Goal: Entertainment & Leisure: Consume media (video, audio)

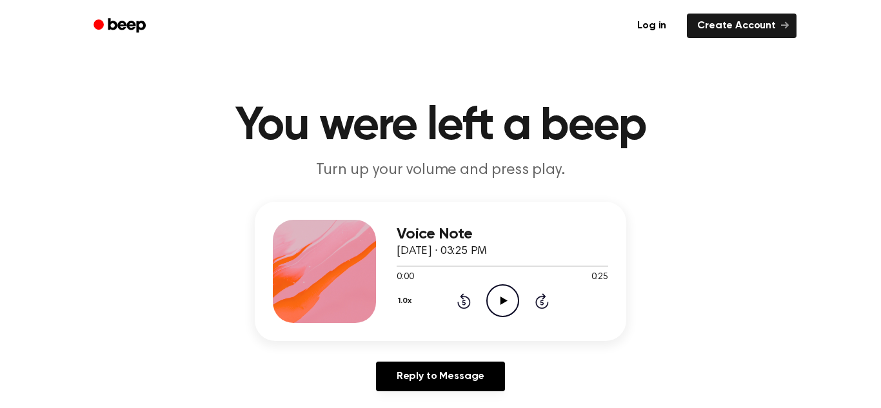
click at [502, 291] on icon "Play Audio" at bounding box center [502, 300] width 33 height 33
click at [502, 291] on icon "Pause Audio" at bounding box center [502, 300] width 33 height 33
click at [502, 291] on icon "Play Audio" at bounding box center [502, 300] width 33 height 33
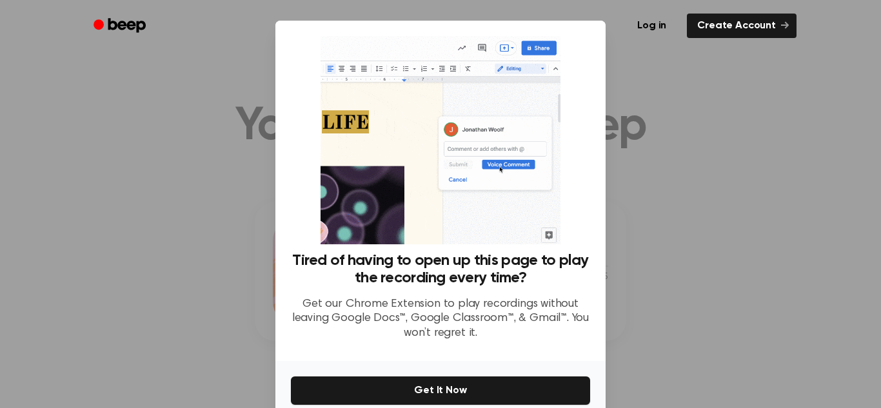
click at [656, 284] on div at bounding box center [440, 204] width 881 height 408
click at [119, 124] on div at bounding box center [440, 204] width 881 height 408
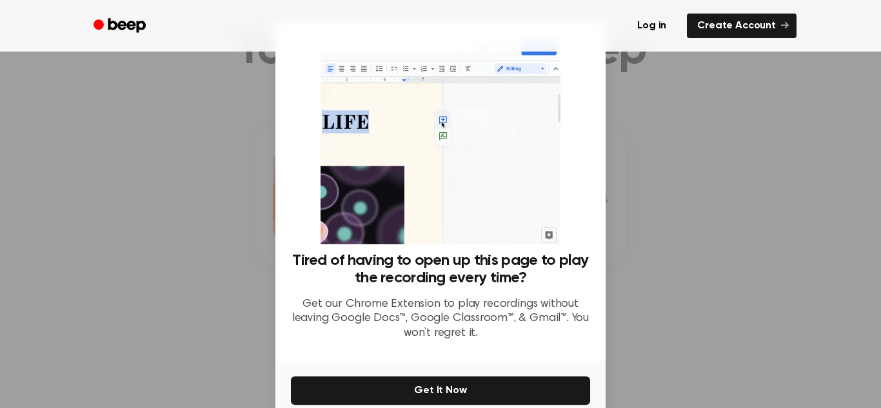
scroll to position [61, 0]
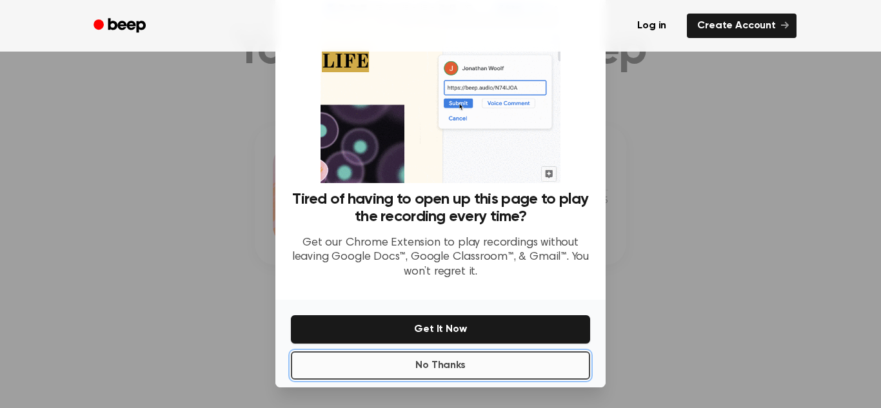
click at [486, 364] on button "No Thanks" at bounding box center [440, 365] width 299 height 28
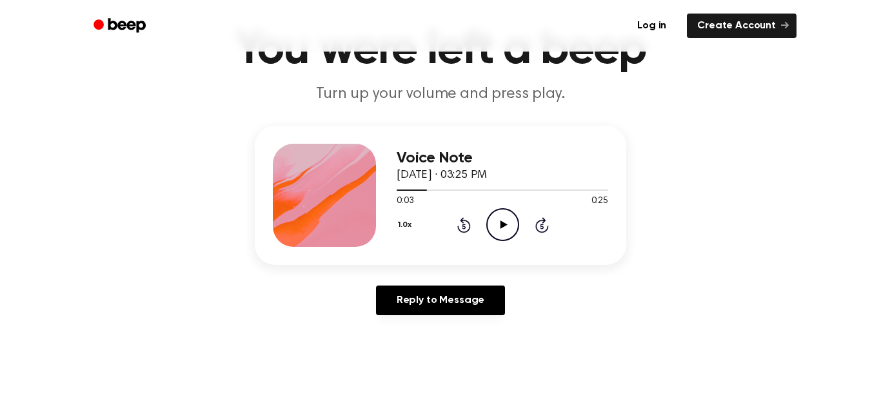
click at [502, 228] on icon "Play Audio" at bounding box center [502, 224] width 33 height 33
click at [464, 224] on icon at bounding box center [463, 226] width 3 height 5
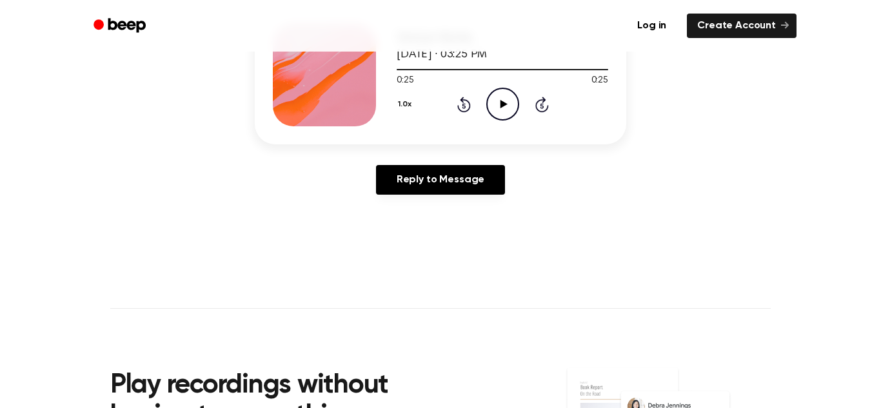
scroll to position [0, 0]
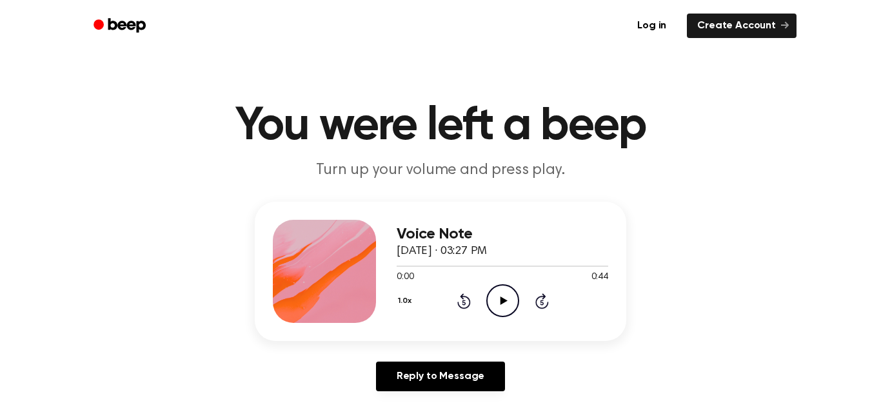
click at [502, 304] on icon "Play Audio" at bounding box center [502, 300] width 33 height 33
click at [506, 292] on icon "Play Audio" at bounding box center [502, 300] width 33 height 33
click at [506, 290] on icon "Pause Audio" at bounding box center [502, 300] width 33 height 33
click at [497, 304] on icon "Play Audio" at bounding box center [502, 300] width 33 height 33
click at [502, 306] on icon "Play Audio" at bounding box center [502, 300] width 33 height 33
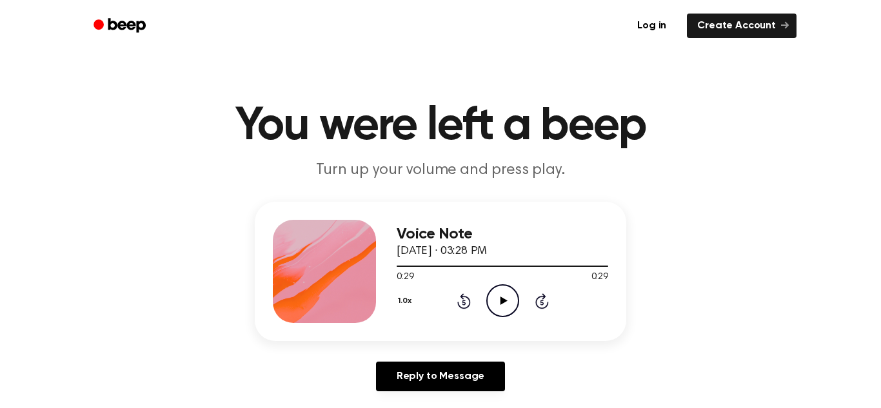
click at [86, 234] on div "Voice Note [DATE] · 03:28 PM 0:29 0:29 Your browser does not support the [objec…" at bounding box center [440, 302] width 850 height 200
click at [509, 297] on icon "Play Audio" at bounding box center [502, 300] width 33 height 33
click at [402, 301] on button "1.0x" at bounding box center [406, 301] width 19 height 22
click at [238, 310] on div "Voice Note [DATE] · 03:28 PM 0:29 0:29 Your browser does not support the [objec…" at bounding box center [440, 302] width 850 height 200
click at [499, 306] on icon "Play Audio" at bounding box center [502, 300] width 33 height 33
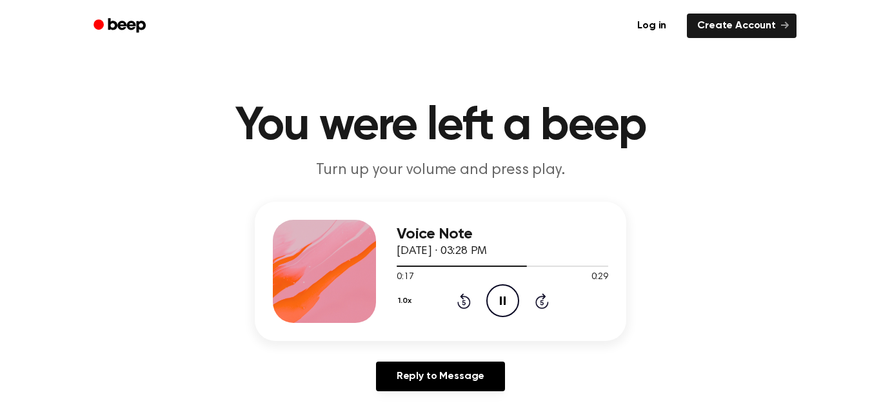
click at [464, 302] on icon at bounding box center [463, 302] width 3 height 5
click at [462, 299] on icon at bounding box center [464, 300] width 14 height 15
click at [504, 300] on icon at bounding box center [503, 301] width 6 height 8
click at [505, 292] on icon "Play Audio" at bounding box center [502, 300] width 33 height 33
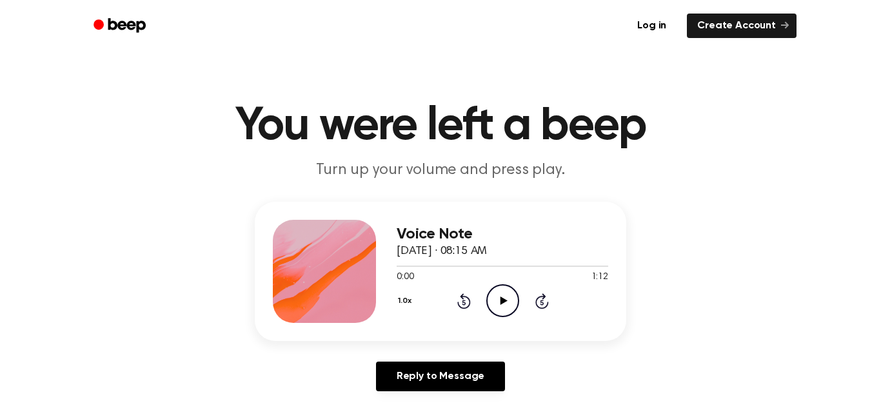
click at [511, 300] on icon "Play Audio" at bounding box center [502, 300] width 33 height 33
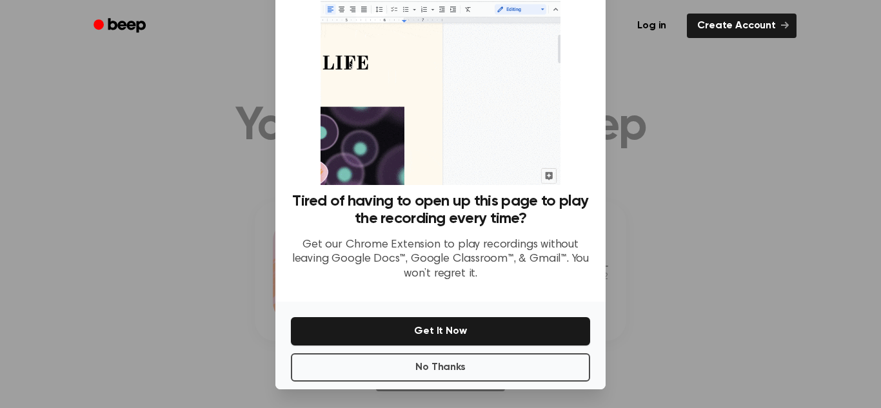
scroll to position [61, 0]
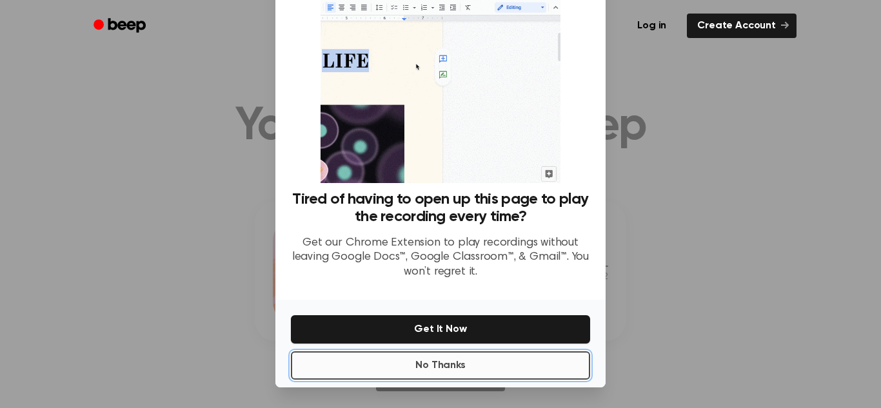
click at [475, 362] on button "No Thanks" at bounding box center [440, 365] width 299 height 28
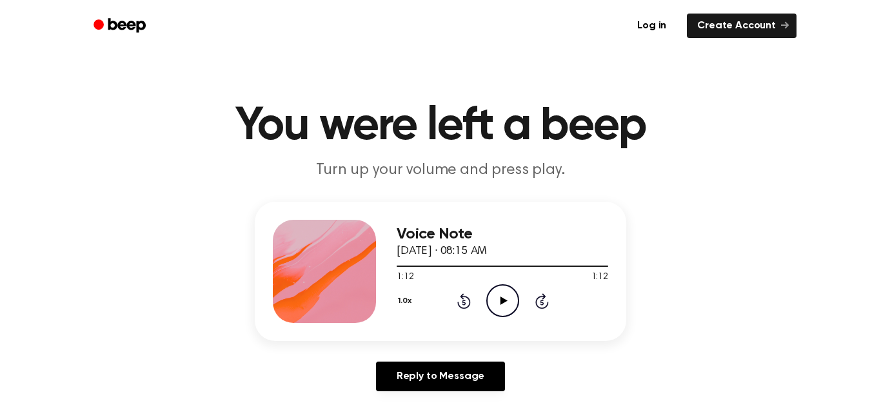
click at [497, 297] on icon "Play Audio" at bounding box center [502, 300] width 33 height 33
click at [489, 298] on icon "Play Audio" at bounding box center [502, 300] width 33 height 33
click at [504, 302] on icon at bounding box center [503, 301] width 7 height 8
click at [504, 302] on icon at bounding box center [503, 301] width 6 height 8
click at [504, 302] on icon at bounding box center [503, 301] width 7 height 8
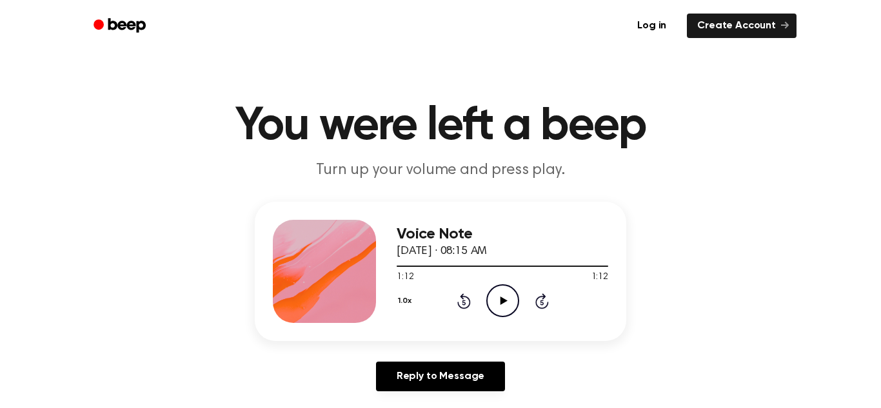
click at [504, 302] on icon at bounding box center [503, 301] width 7 height 8
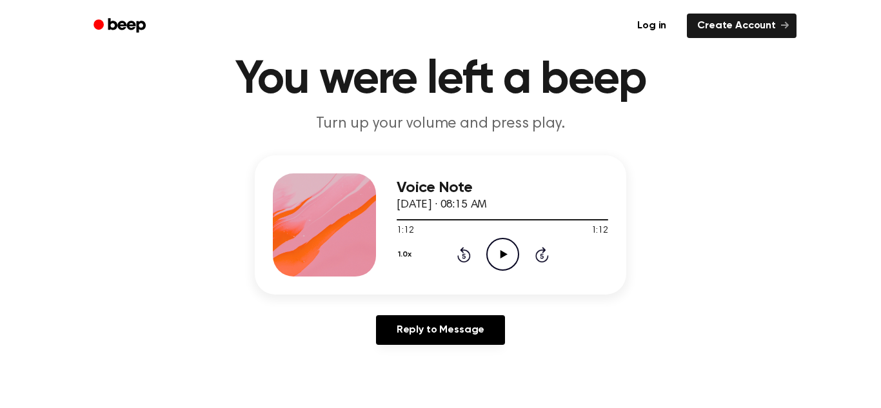
scroll to position [36, 0]
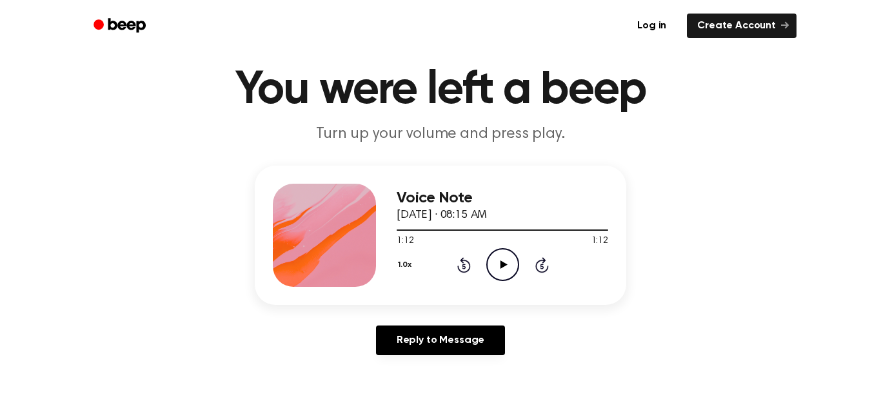
click at [504, 302] on div "Voice Note September 16, 2025 · 08:15 AM 1:12 1:12 Your browser does not suppor…" at bounding box center [440, 235] width 371 height 139
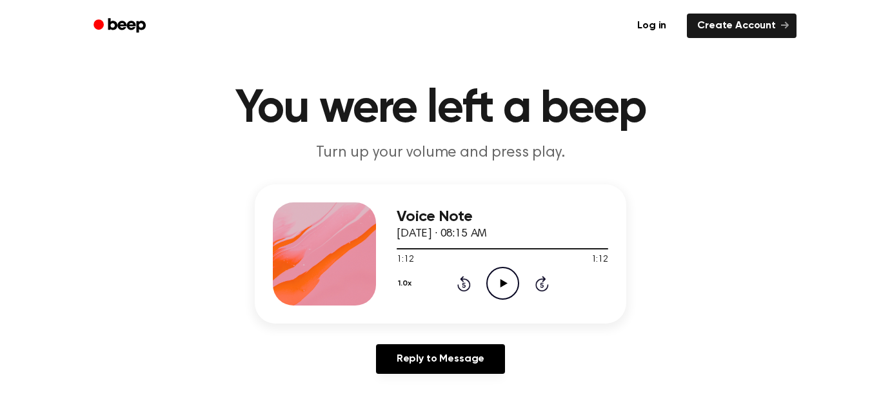
scroll to position [17, 0]
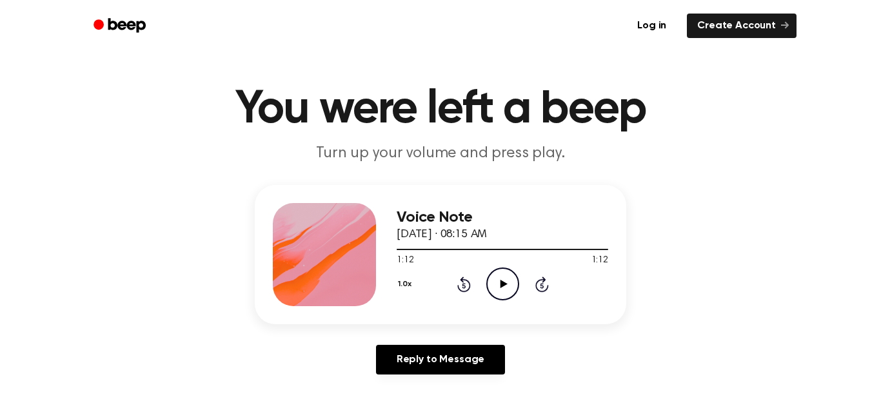
click at [499, 284] on icon "Play Audio" at bounding box center [502, 284] width 33 height 33
click at [513, 291] on icon "Pause Audio" at bounding box center [502, 284] width 33 height 33
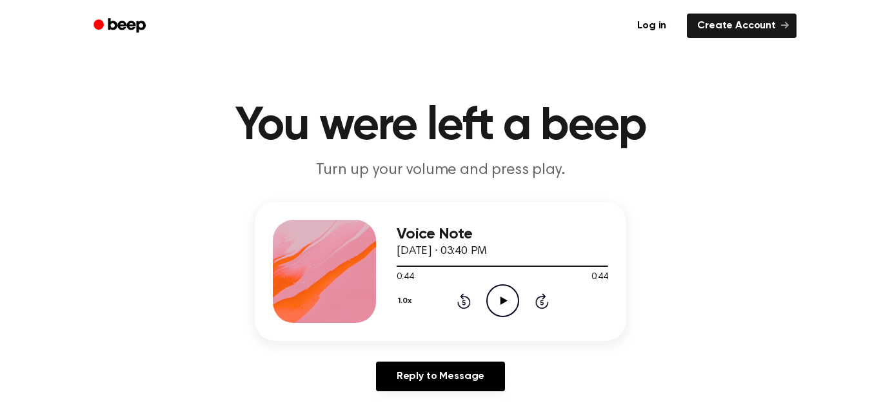
click at [500, 290] on icon "Play Audio" at bounding box center [502, 300] width 33 height 33
click at [493, 300] on icon "Play Audio" at bounding box center [502, 300] width 33 height 33
click at [511, 302] on icon "Play Audio" at bounding box center [502, 300] width 33 height 33
click at [509, 304] on icon "Play Audio" at bounding box center [502, 300] width 33 height 33
